Goal: Find contact information: Find contact information

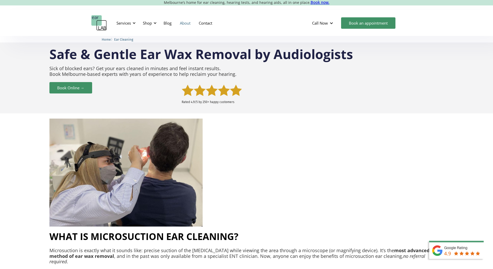
click at [188, 24] on link "About" at bounding box center [185, 23] width 19 height 15
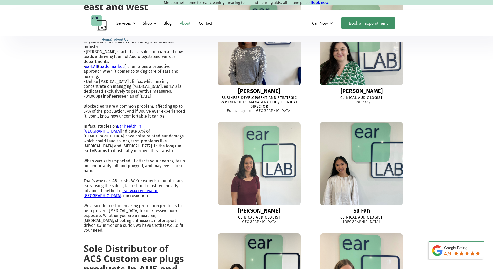
scroll to position [155, 0]
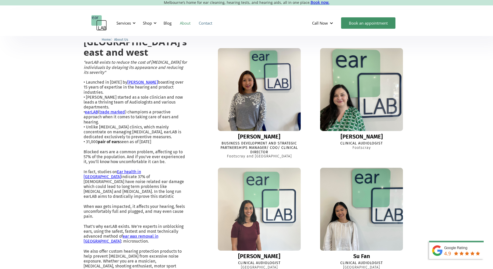
click at [209, 24] on link "Contact" at bounding box center [206, 23] width 22 height 15
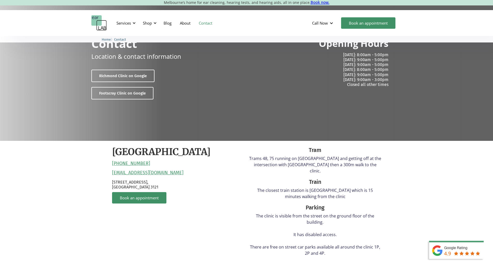
scroll to position [26, 0]
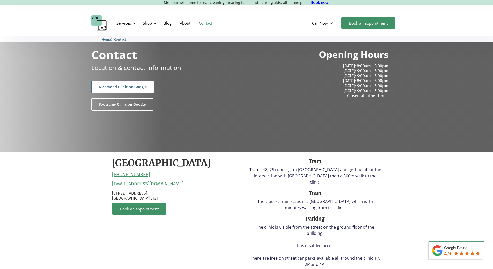
click at [125, 87] on link "Richmond Clinic on Google" at bounding box center [122, 87] width 63 height 12
